Goal: Find specific page/section: Find specific page/section

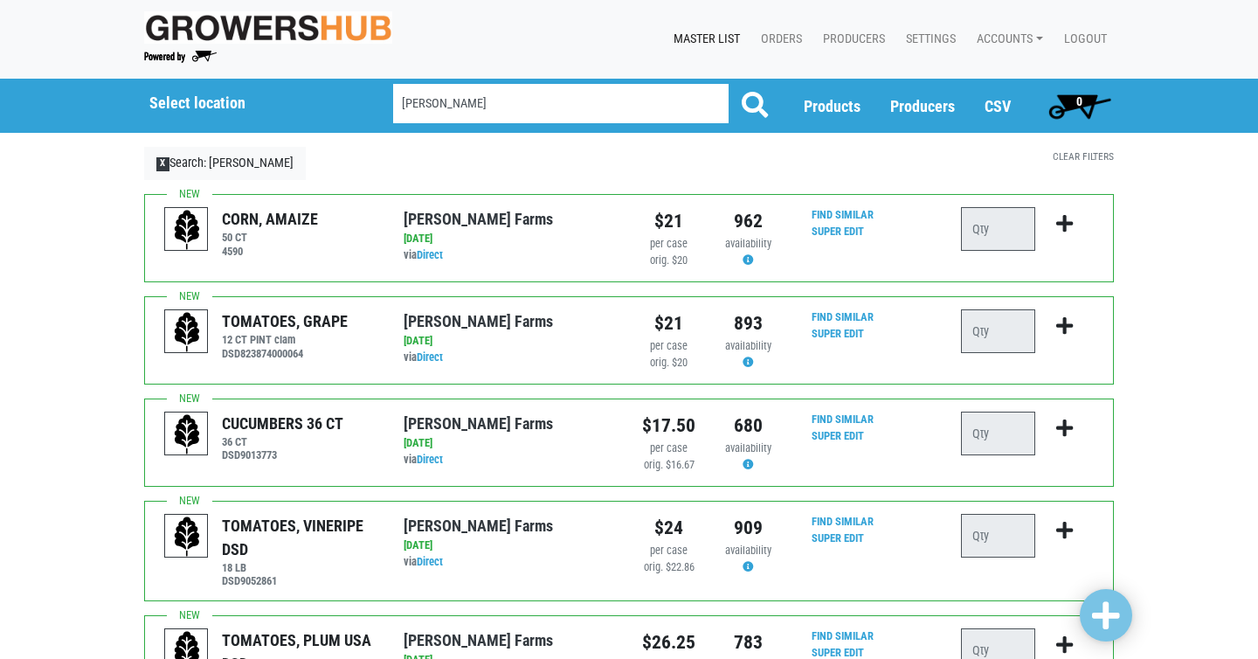
click at [457, 108] on input "reeves" at bounding box center [560, 103] width 335 height 39
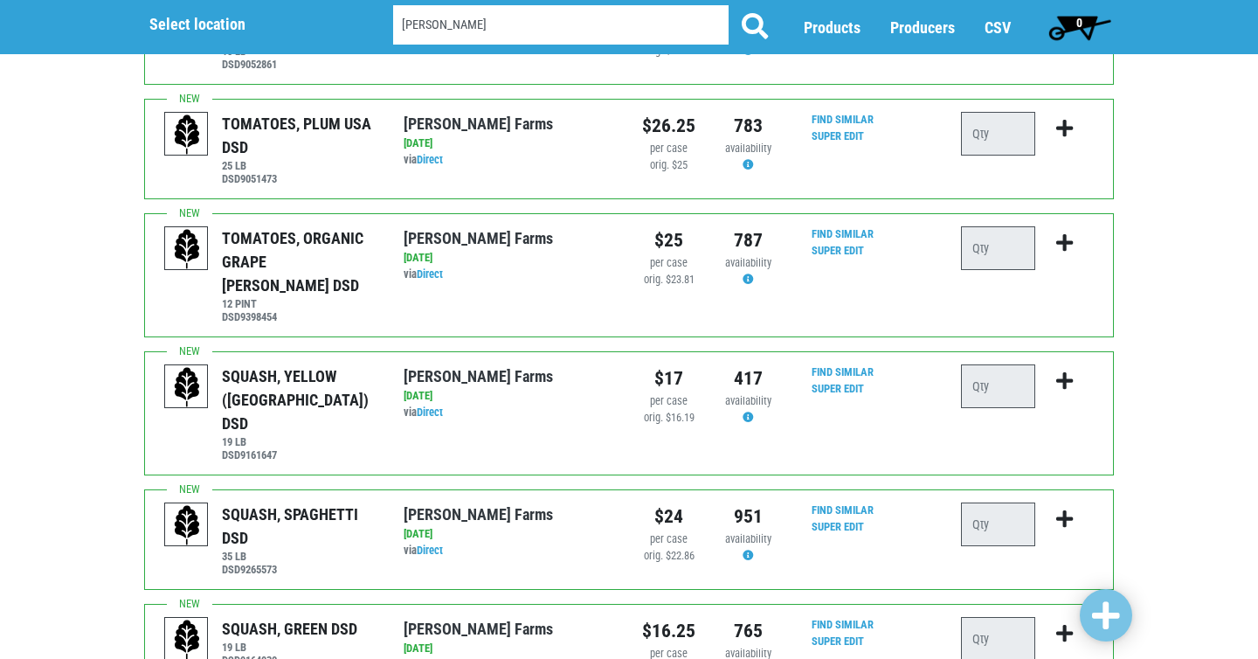
scroll to position [537, 0]
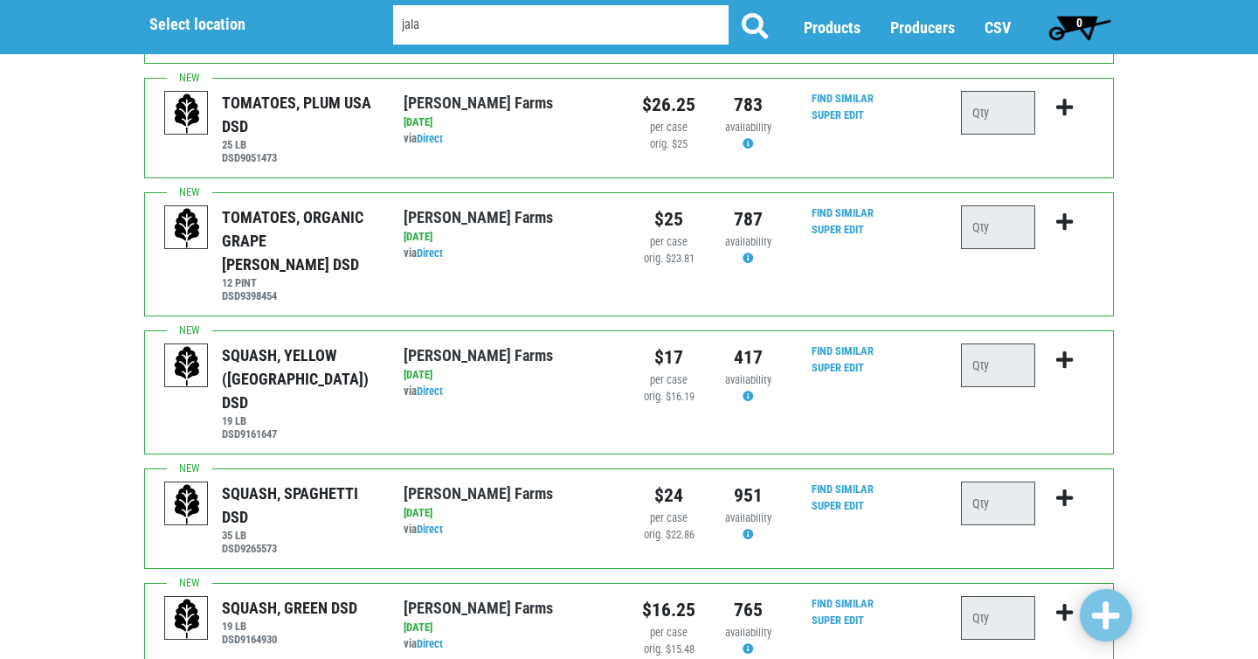
type input "jala"
click at [728, 5] on button at bounding box center [755, 27] width 54 height 44
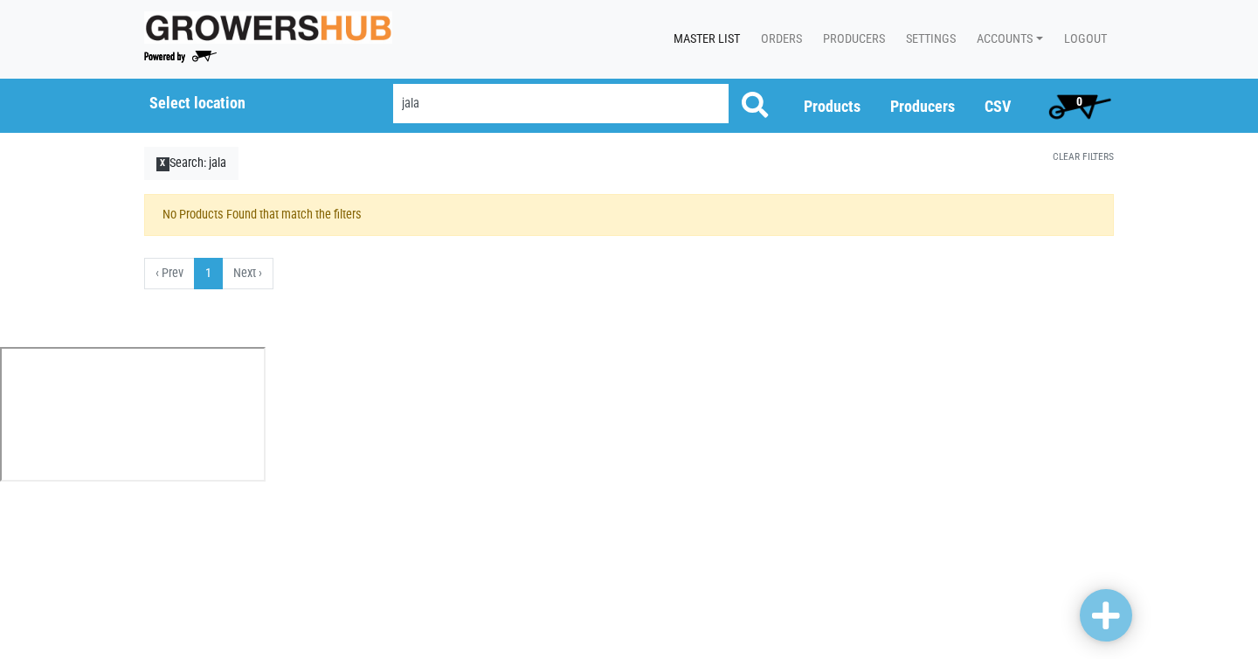
click at [439, 109] on input "jala" at bounding box center [560, 103] width 335 height 39
type input "jalapeno"
click at [728, 84] on button at bounding box center [755, 106] width 54 height 44
click at [492, 104] on input "jalapeno" at bounding box center [560, 103] width 335 height 39
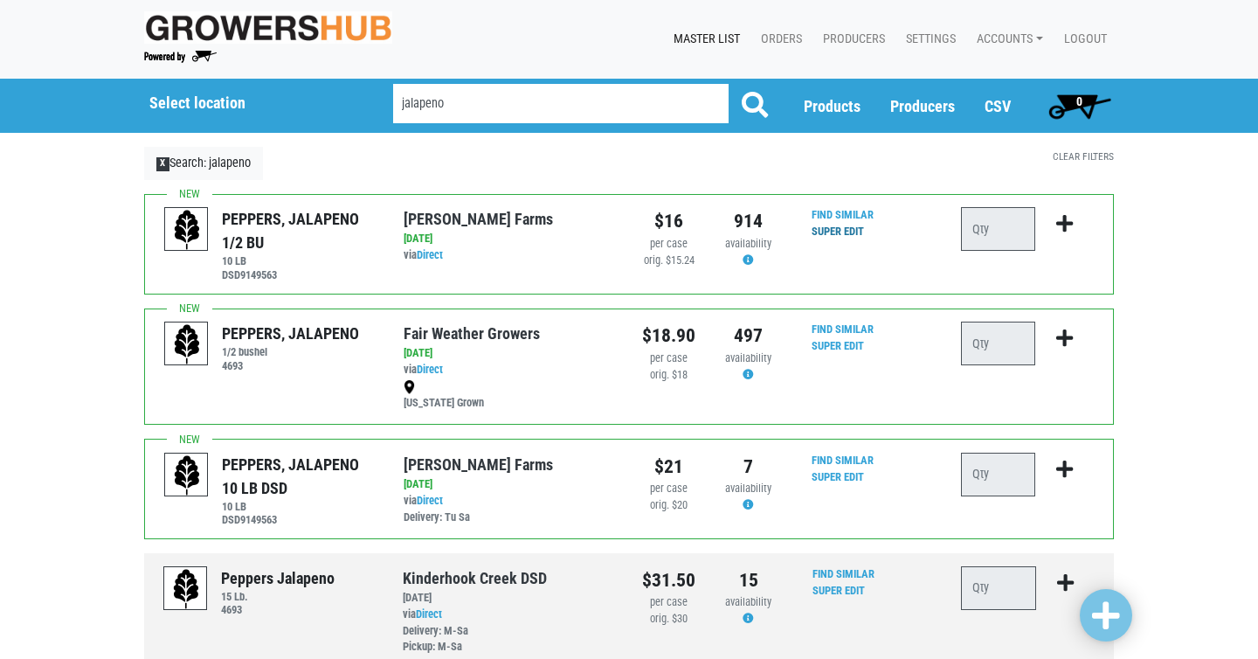
click at [850, 232] on link "Super Edit" at bounding box center [838, 231] width 52 height 13
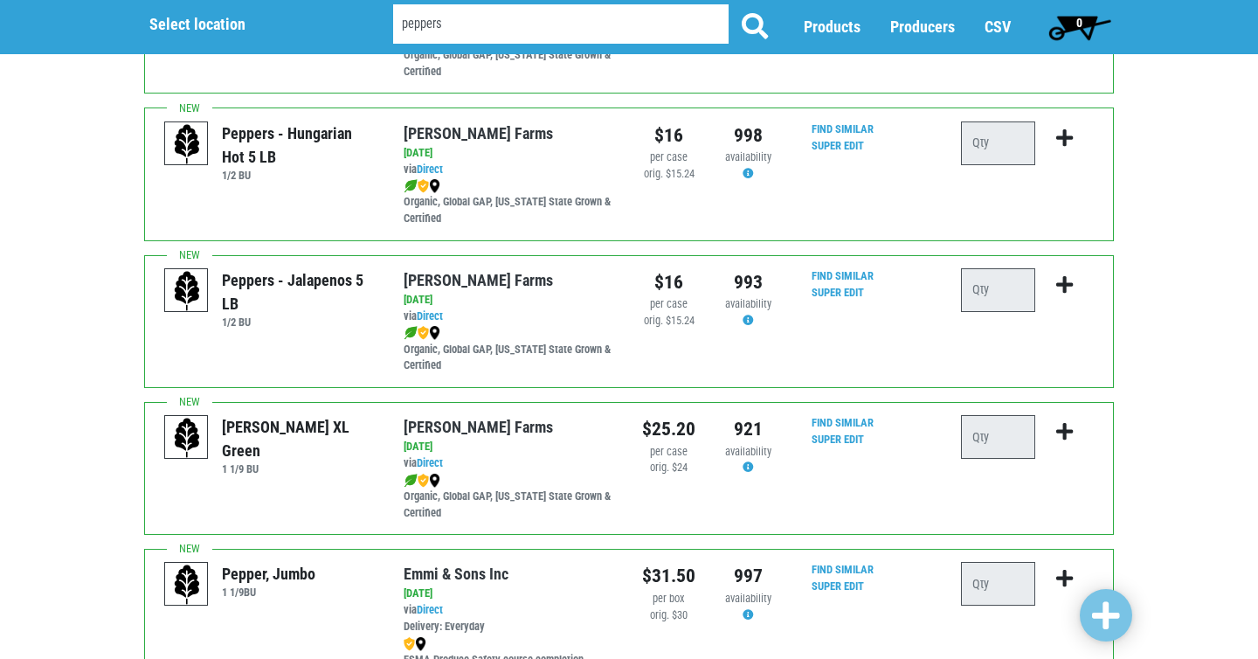
scroll to position [700, 0]
